Goal: Transaction & Acquisition: Obtain resource

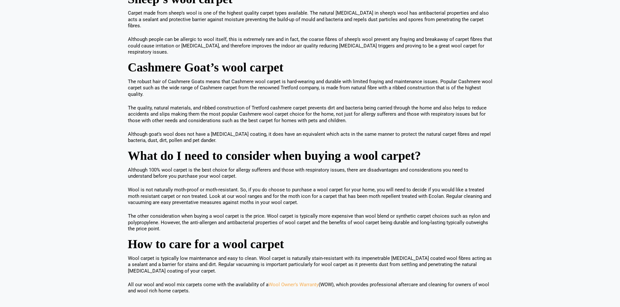
scroll to position [618, 0]
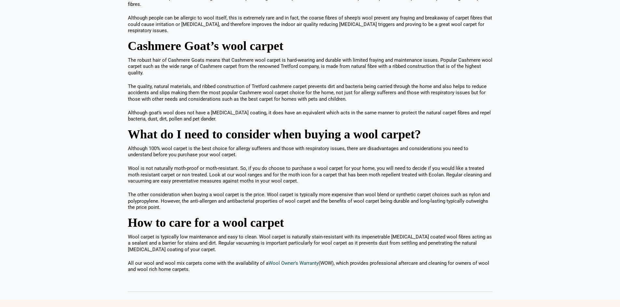
click at [304, 261] on link "Wool Owner’s Warranty" at bounding box center [293, 264] width 50 height 6
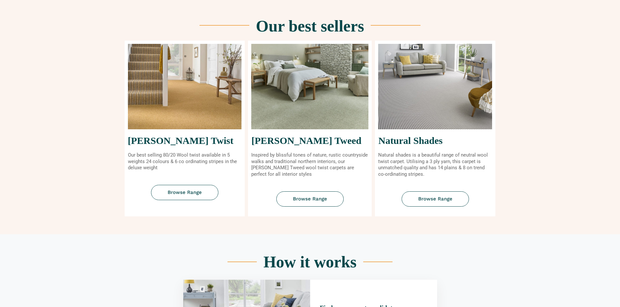
scroll to position [260, 0]
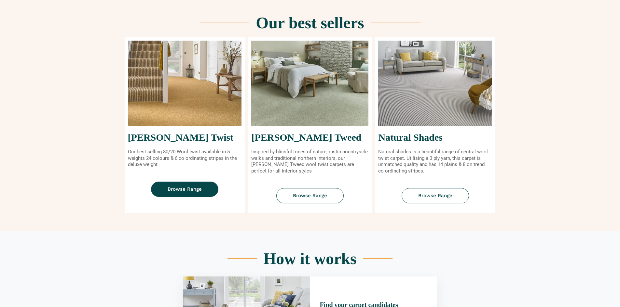
click at [177, 187] on span "Browse Range" at bounding box center [185, 189] width 34 height 5
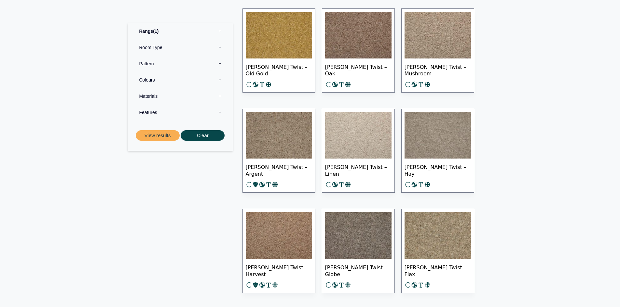
scroll to position [618, 0]
click at [330, 139] on img at bounding box center [358, 135] width 66 height 47
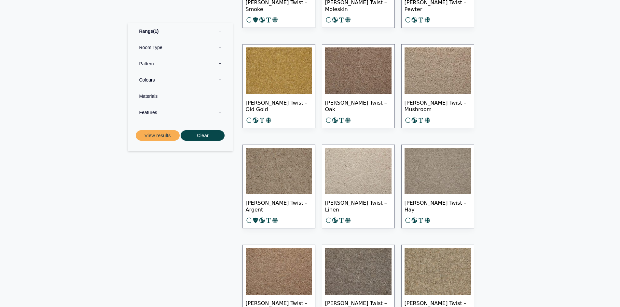
scroll to position [585, 0]
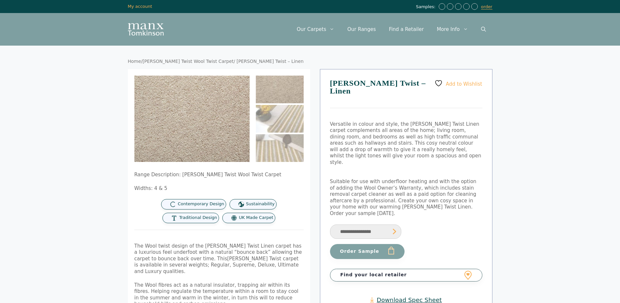
click at [391, 296] on link "Download Spec Sheet" at bounding box center [406, 299] width 72 height 7
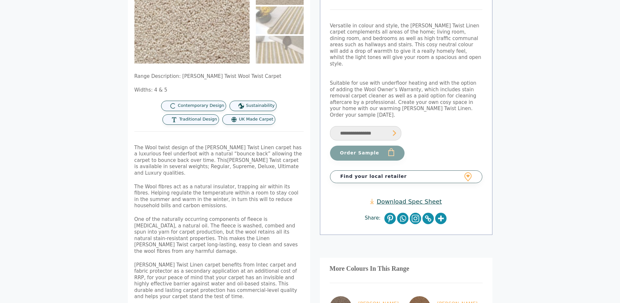
scroll to position [130, 0]
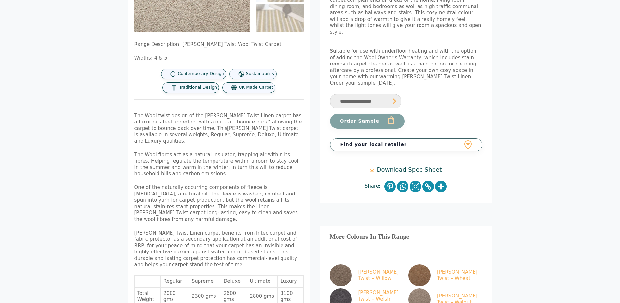
click at [191, 230] on p "Tomkinson Twist Linen carpet benefits from Intec carpet and fabric protector as…" at bounding box center [218, 249] width 169 height 38
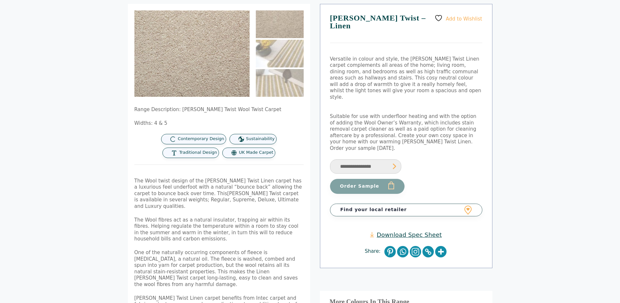
scroll to position [0, 0]
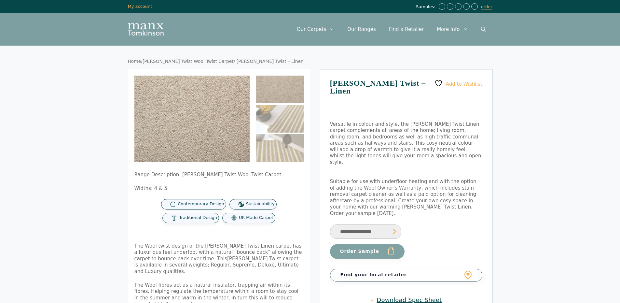
click at [366, 224] on select "**********" at bounding box center [365, 231] width 71 height 15
